Goal: Information Seeking & Learning: Learn about a topic

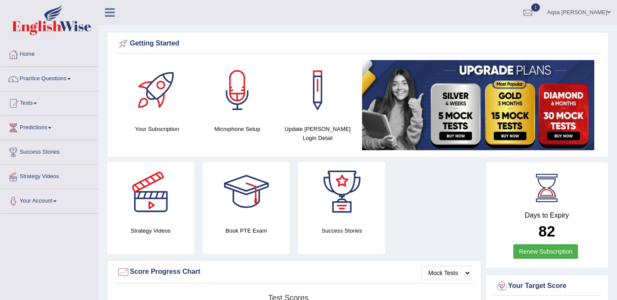
click at [63, 81] on link "Practice Questions" at bounding box center [49, 77] width 98 height 21
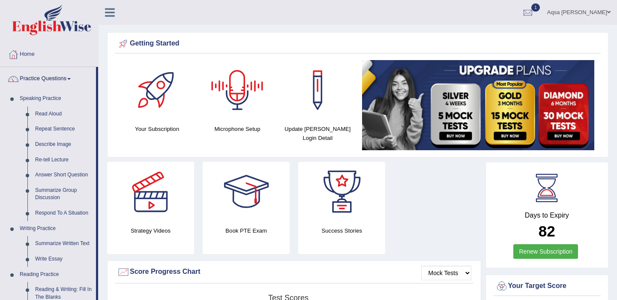
drag, startPoint x: 244, startPoint y: 105, endPoint x: 69, endPoint y: 240, distance: 221.2
click at [69, 240] on link "Summarize Written Text" at bounding box center [63, 243] width 65 height 15
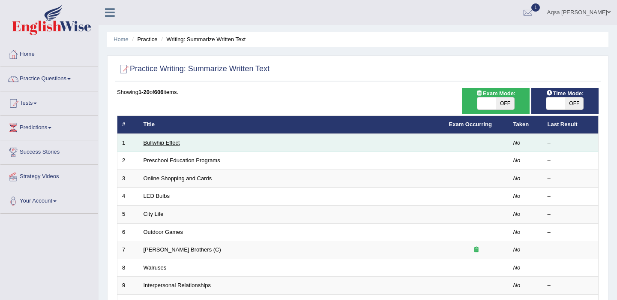
click at [160, 142] on link "Bullwhip Effect" at bounding box center [162, 142] width 36 height 6
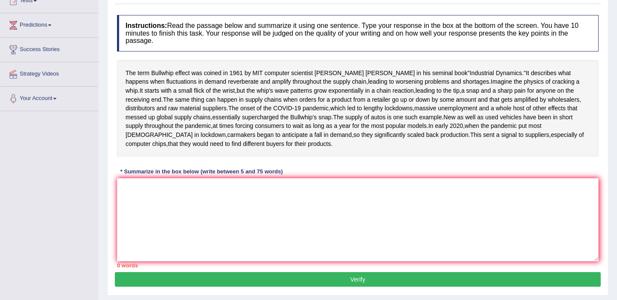
scroll to position [103, 0]
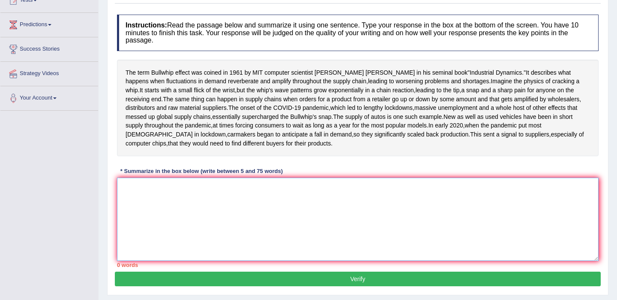
click at [162, 224] on textarea at bounding box center [358, 218] width 482 height 83
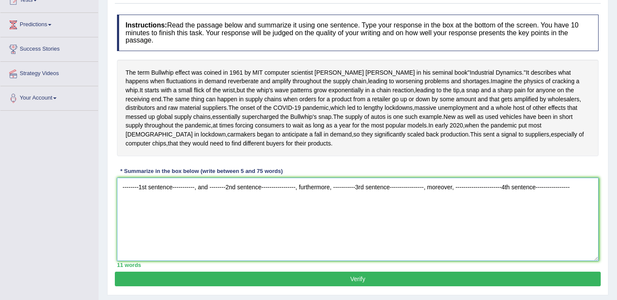
type textarea "--------1st sentence-----------, and --------2nd sentence-----------------, fur…"
drag, startPoint x: 147, startPoint y: 234, endPoint x: 89, endPoint y: 204, distance: 66.0
click at [89, 204] on div "Toggle navigation Home Practice Questions Speaking Practice Read Aloud Repeat S…" at bounding box center [308, 120] width 617 height 446
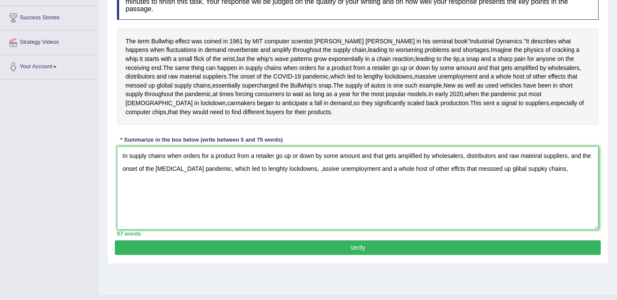
scroll to position [136, 0]
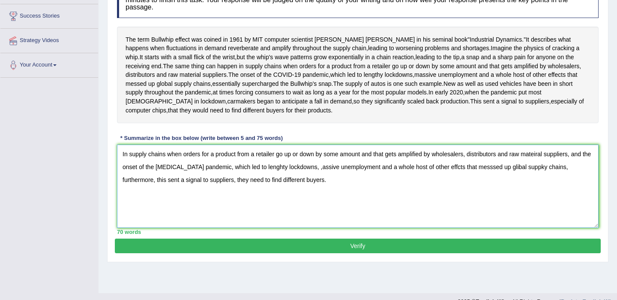
click at [315, 198] on textarea "In supply chains when orders for a product from a retailer go up or down by som…" at bounding box center [358, 185] width 482 height 83
click at [489, 201] on textarea "In supply chains when orders for a product from a retailer go up or down by som…" at bounding box center [358, 185] width 482 height 83
click at [511, 198] on textarea "In supply chains when orders for a product from a retailer go up or down by som…" at bounding box center [358, 185] width 482 height 83
click at [541, 199] on textarea "In supply chains when orders for a product from a retailer go up or down by som…" at bounding box center [358, 185] width 482 height 83
type textarea "In supply chains when orders for a product from a retailer go up or down by som…"
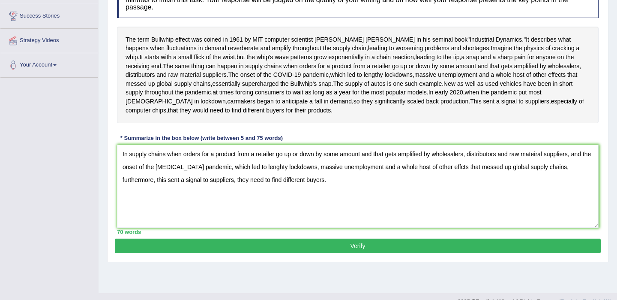
click at [347, 253] on button "Verify" at bounding box center [358, 245] width 486 height 15
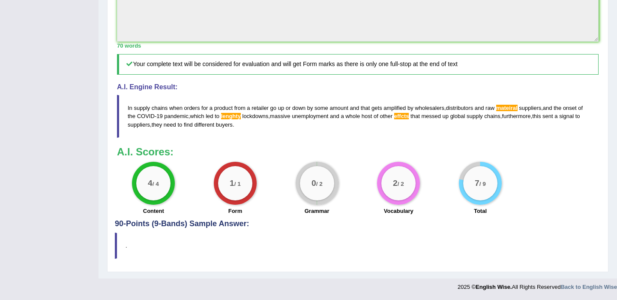
scroll to position [344, 0]
drag, startPoint x: 147, startPoint y: 141, endPoint x: 267, endPoint y: 160, distance: 122.0
click at [267, 160] on div "Instructions: Read the passage below and summarize it using one sentence. Type …" at bounding box center [358, 11] width 486 height 415
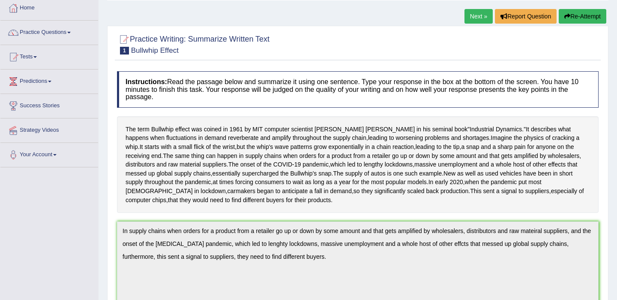
scroll to position [35, 0]
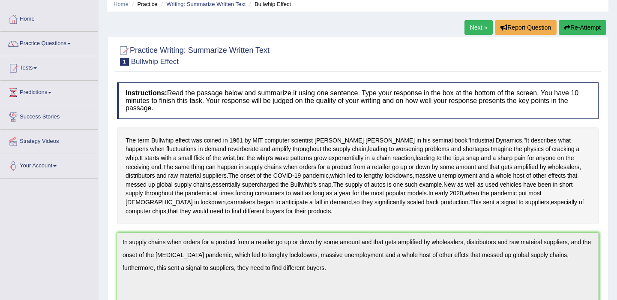
click at [568, 27] on icon "button" at bounding box center [568, 27] width 6 height 6
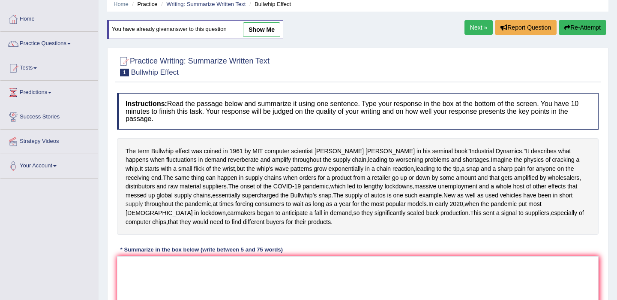
click at [143, 208] on span "supply" at bounding box center [134, 203] width 17 height 9
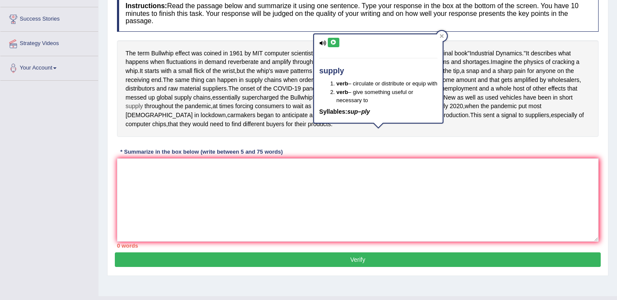
scroll to position [138, 0]
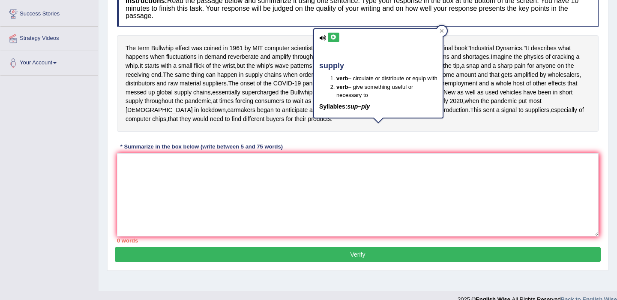
drag, startPoint x: 148, startPoint y: 171, endPoint x: 74, endPoint y: 160, distance: 75.0
click at [148, 171] on div "Instructions: Read the passage below and summarize it using one sentence. Type …" at bounding box center [358, 116] width 486 height 261
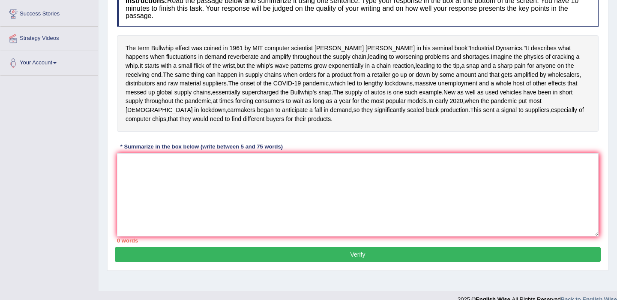
drag, startPoint x: 172, startPoint y: 184, endPoint x: 139, endPoint y: 182, distance: 33.5
click at [172, 150] on div "* Summarize in the box below (write between 5 and 75 words)" at bounding box center [201, 146] width 169 height 8
paste textarea "In supply chains when orders for a product from a retailer go up or down by som…"
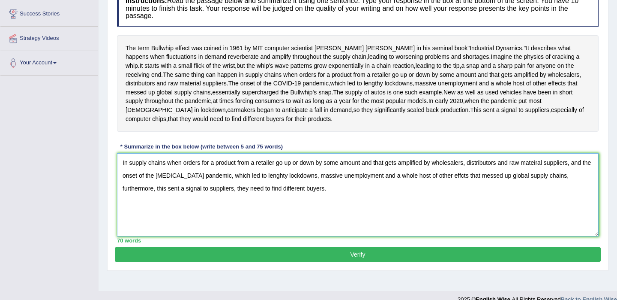
click at [543, 193] on textarea "In supply chains when orders for a product from a retailer go up or down by som…" at bounding box center [358, 194] width 482 height 83
click at [452, 209] on textarea "In supply chains when orders for a product from a retailer go up or down by som…" at bounding box center [358, 194] width 482 height 83
click at [274, 210] on textarea "In supply chains when orders for a product from a retailer go up or down by som…" at bounding box center [358, 194] width 482 height 83
type textarea "In supply chains when orders for a product from a retailer go up or down by som…"
click at [346, 262] on button "Verify" at bounding box center [358, 254] width 486 height 15
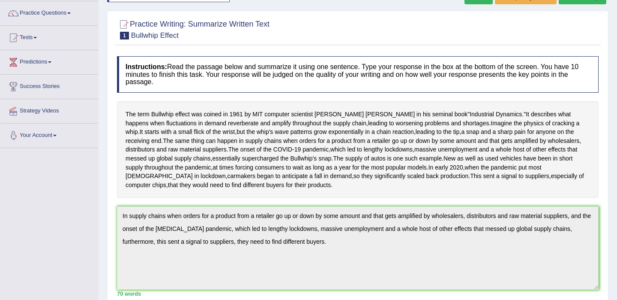
scroll to position [0, 0]
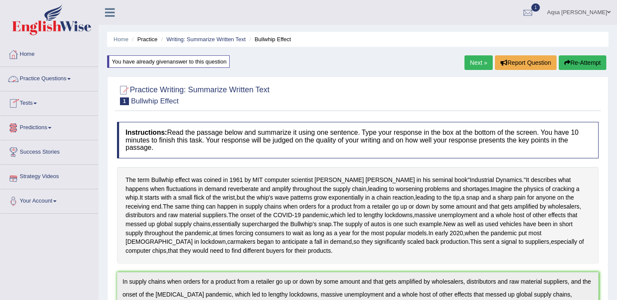
click at [49, 81] on link "Practice Questions" at bounding box center [49, 77] width 98 height 21
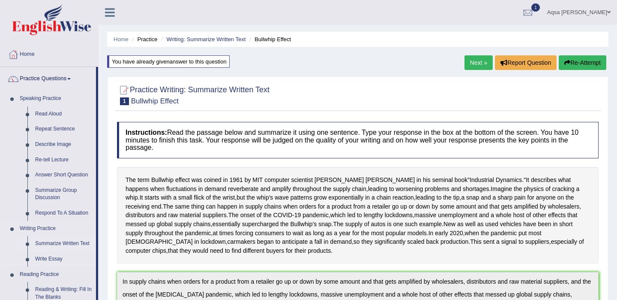
click at [50, 243] on link "Summarize Written Text" at bounding box center [63, 243] width 65 height 15
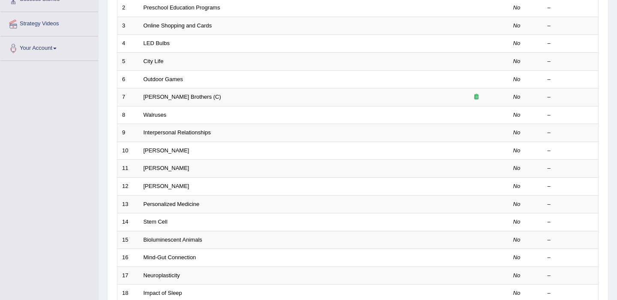
scroll to position [155, 0]
